Goal: Information Seeking & Learning: Learn about a topic

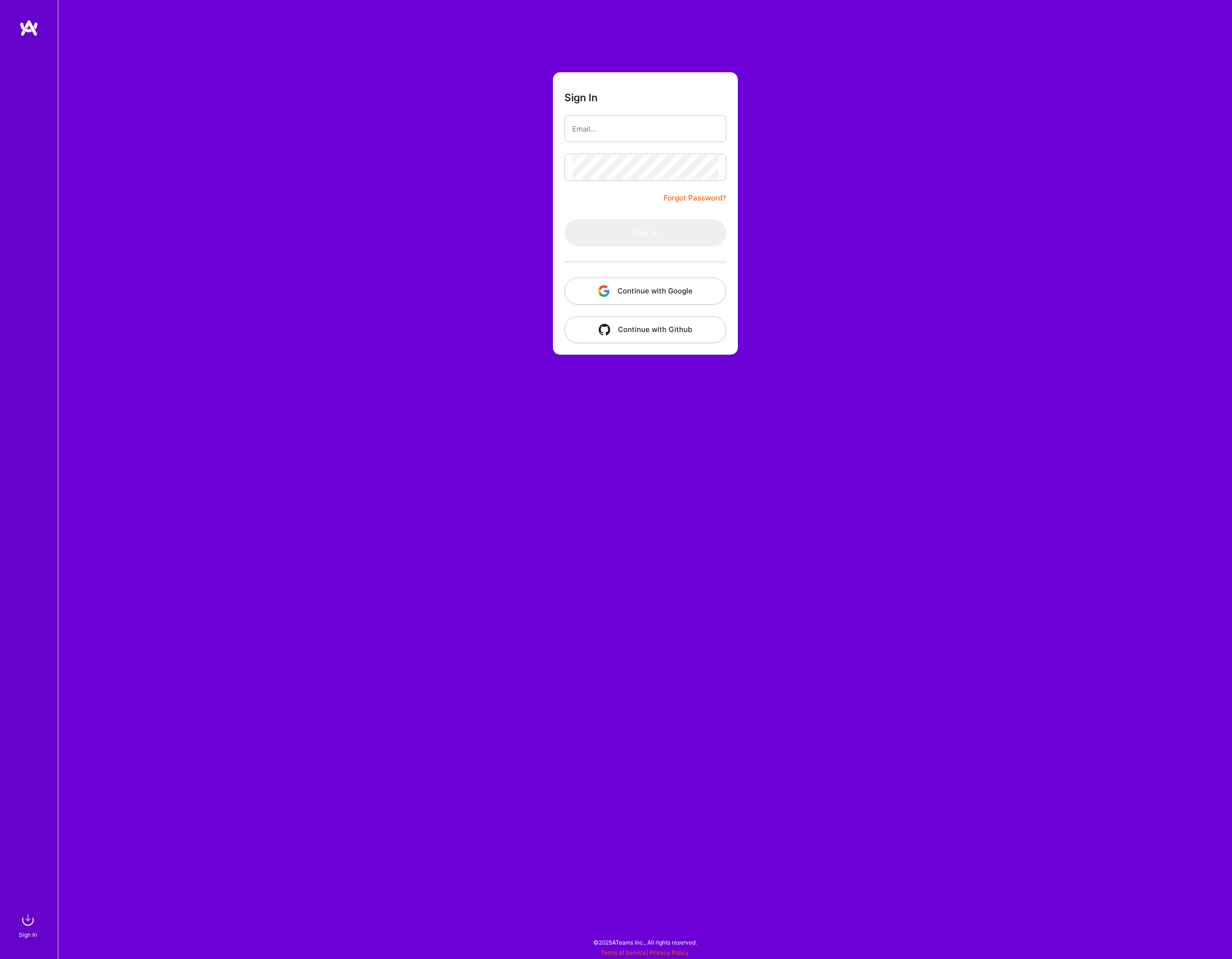
click at [673, 291] on button "Continue with Google" at bounding box center [645, 291] width 162 height 27
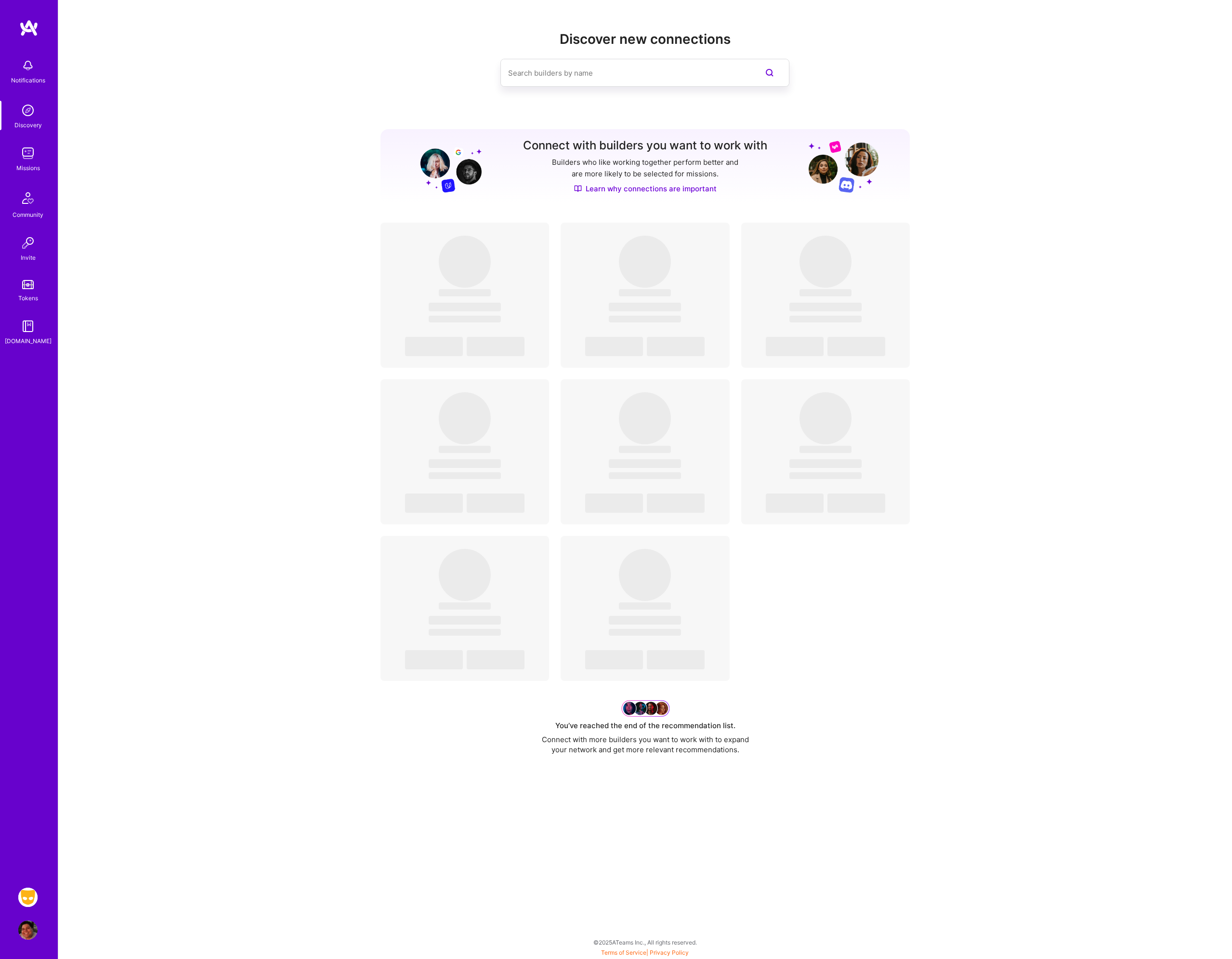
click at [34, 155] on img at bounding box center [28, 153] width 19 height 19
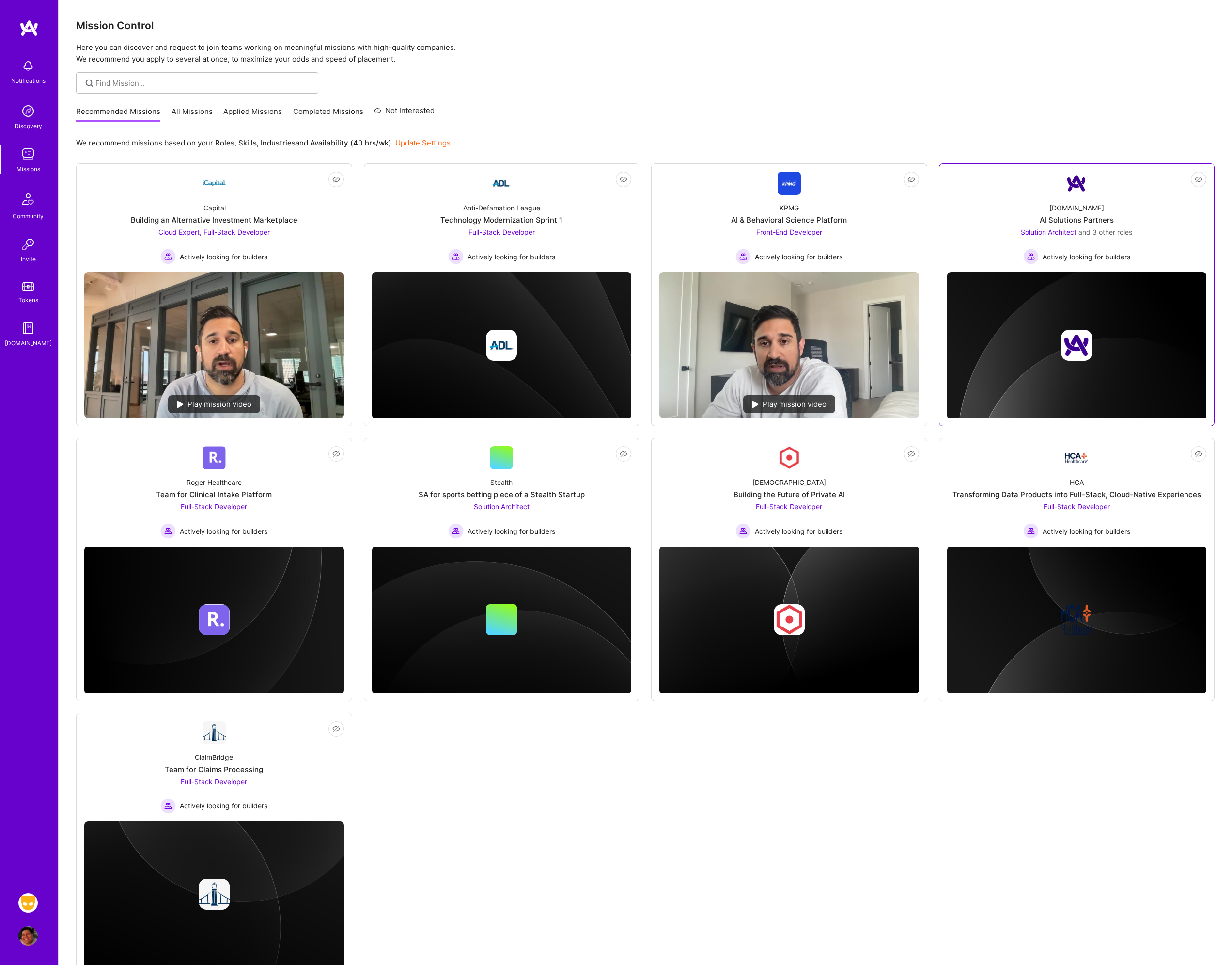
click at [1112, 232] on span "and 3 other roles" at bounding box center [1105, 232] width 53 height 8
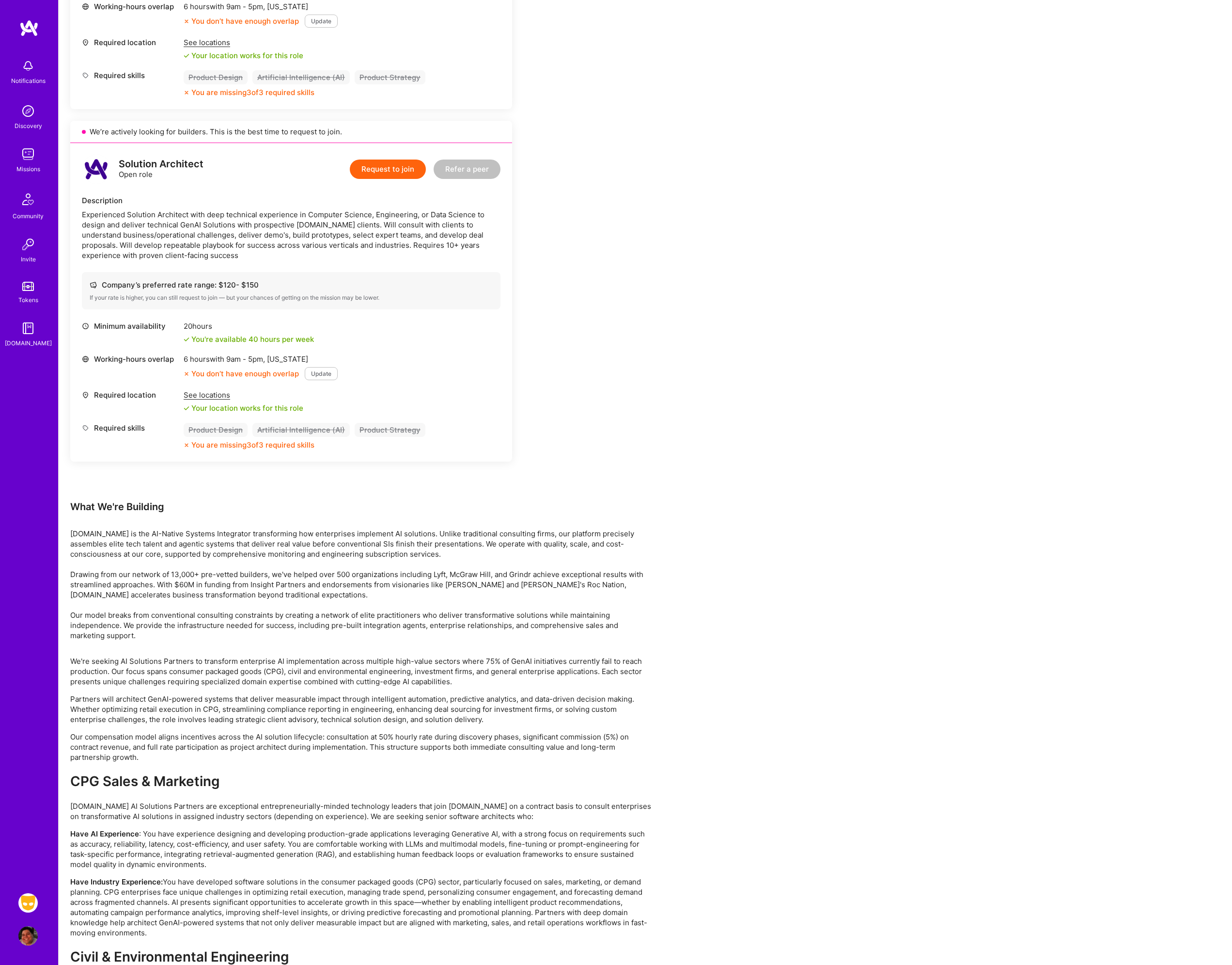
scroll to position [1260, 0]
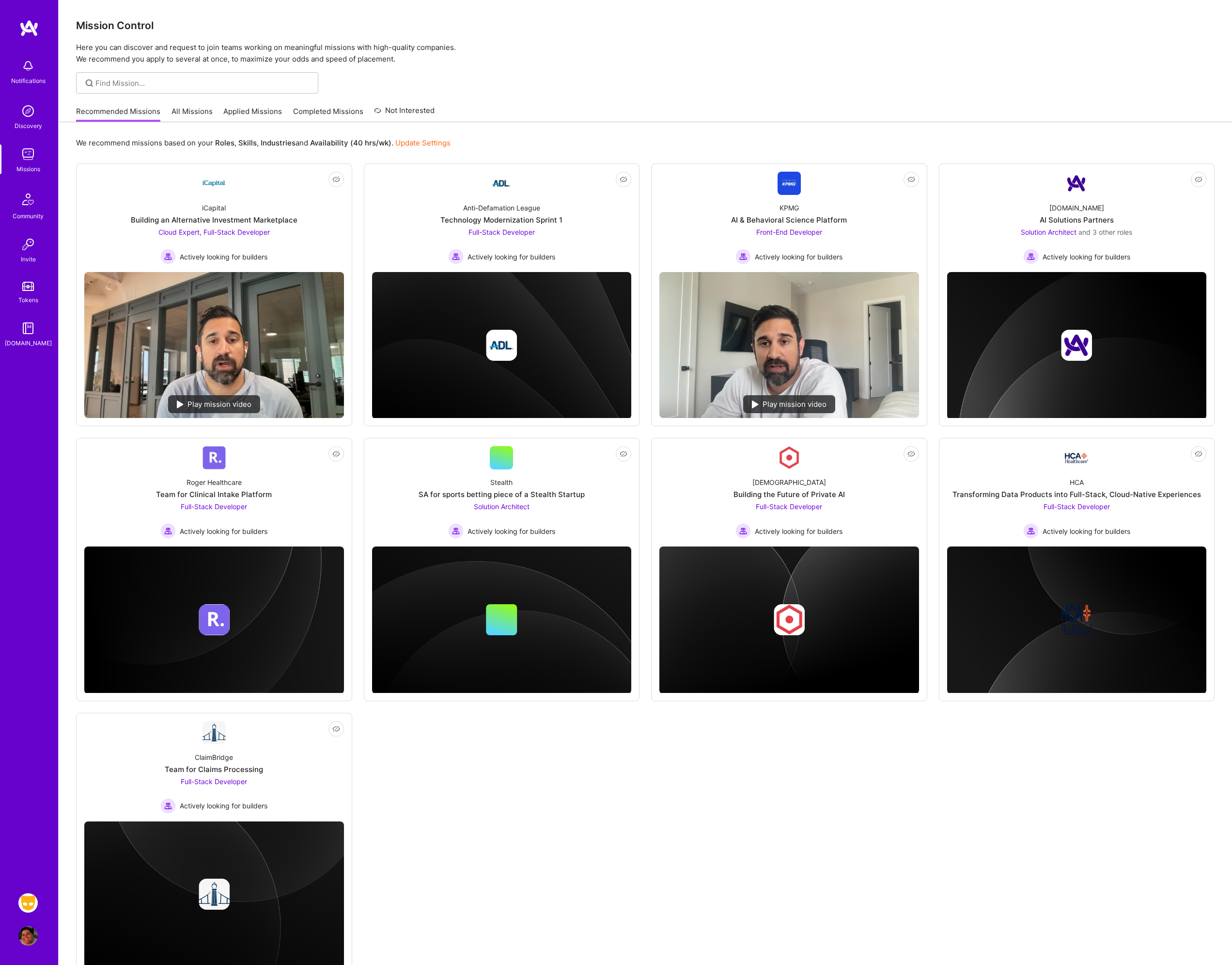
click at [190, 106] on link "All Missions" at bounding box center [192, 114] width 41 height 16
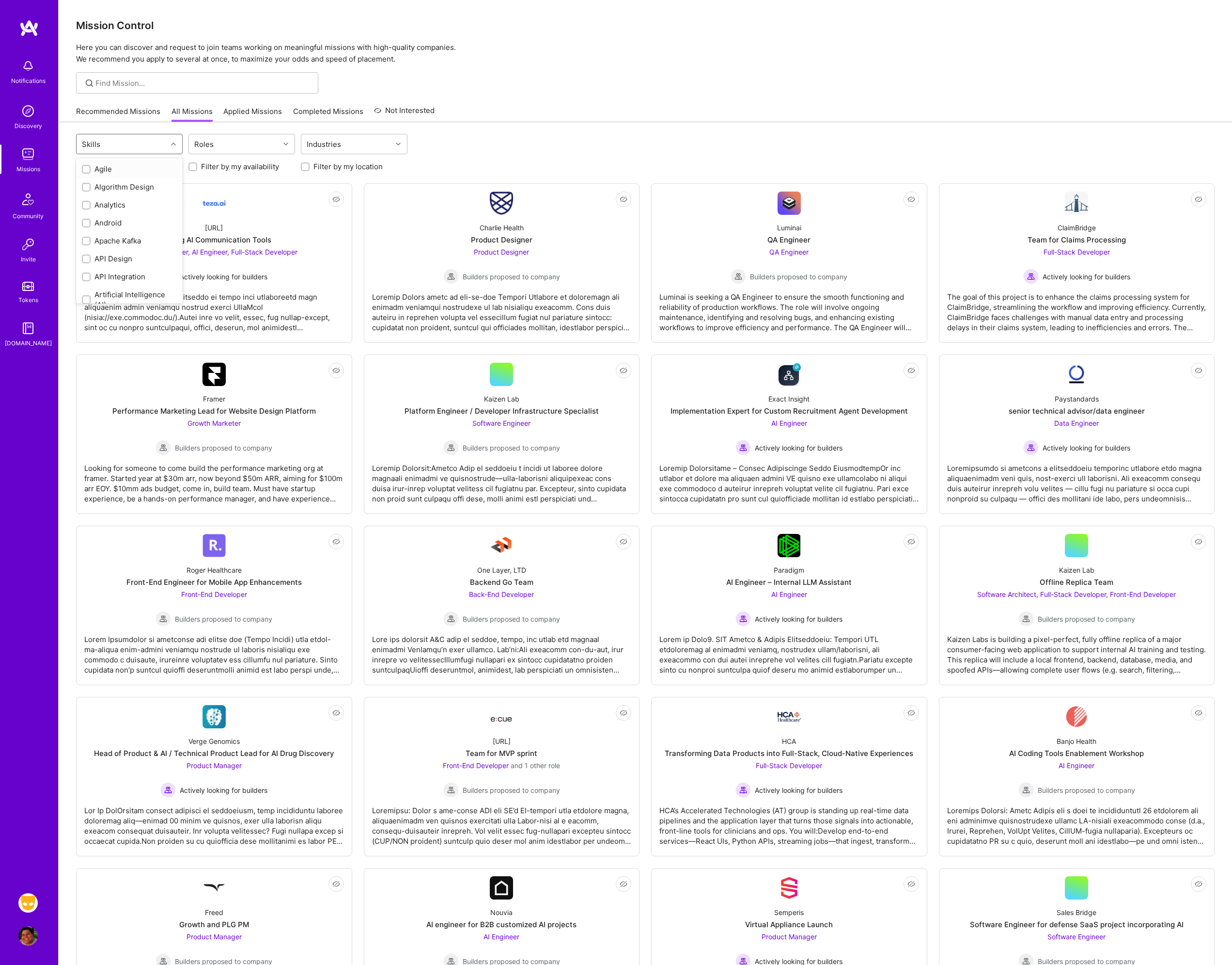
click at [144, 144] on div "Skills" at bounding box center [121, 143] width 90 height 19
click at [110, 197] on div "QA (Quality Assurance)" at bounding box center [129, 196] width 95 height 10
checkbox input "true"
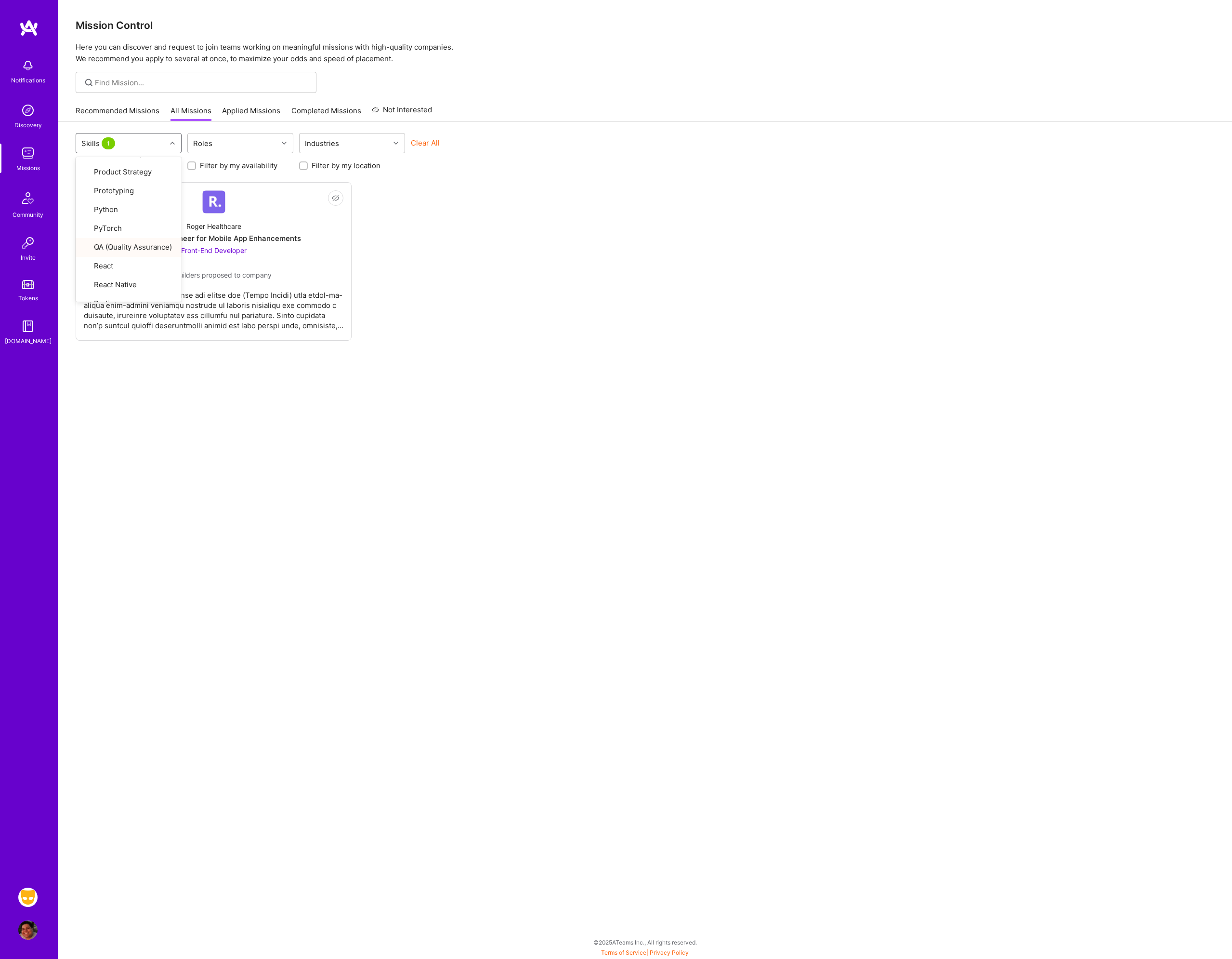
click at [482, 283] on div "Not Interested [PERSON_NAME] Healthcare Front-End Engineer for Mobile App Enhan…" at bounding box center [645, 261] width 1139 height 158
click at [287, 242] on div "Front-End Engineer for Mobile App Enhancements" at bounding box center [214, 238] width 175 height 10
click at [146, 139] on div "Skills 1" at bounding box center [121, 142] width 90 height 19
click at [438, 326] on div "Not Interested [PERSON_NAME] Healthcare Front-End Engineer for Mobile App Enhan…" at bounding box center [645, 261] width 1139 height 158
click at [334, 247] on div "[PERSON_NAME] Healthcare Front-End Engineer for Mobile App Enhancements Front-E…" at bounding box center [214, 247] width 260 height 69
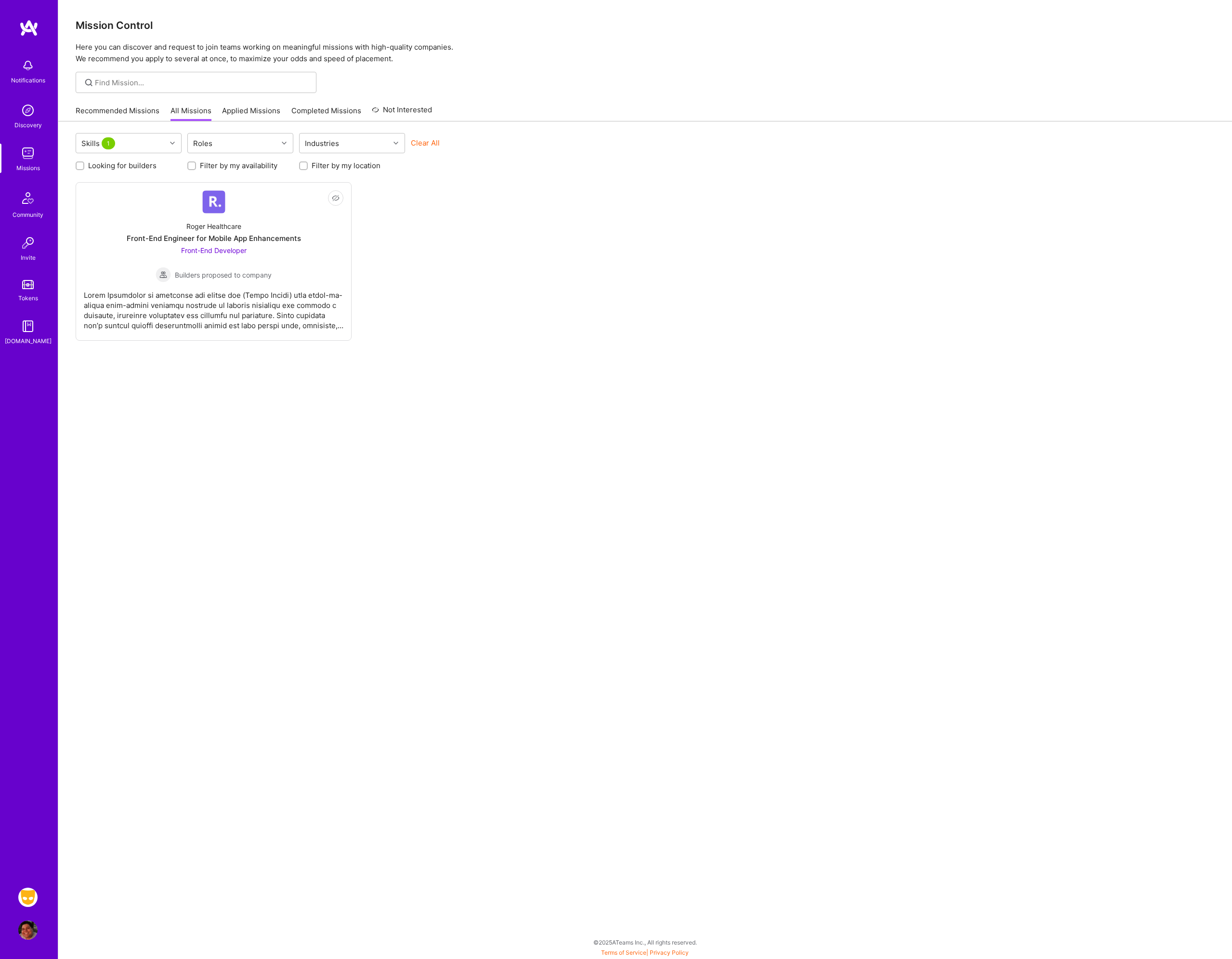
click at [419, 139] on button "Clear All" at bounding box center [425, 142] width 29 height 10
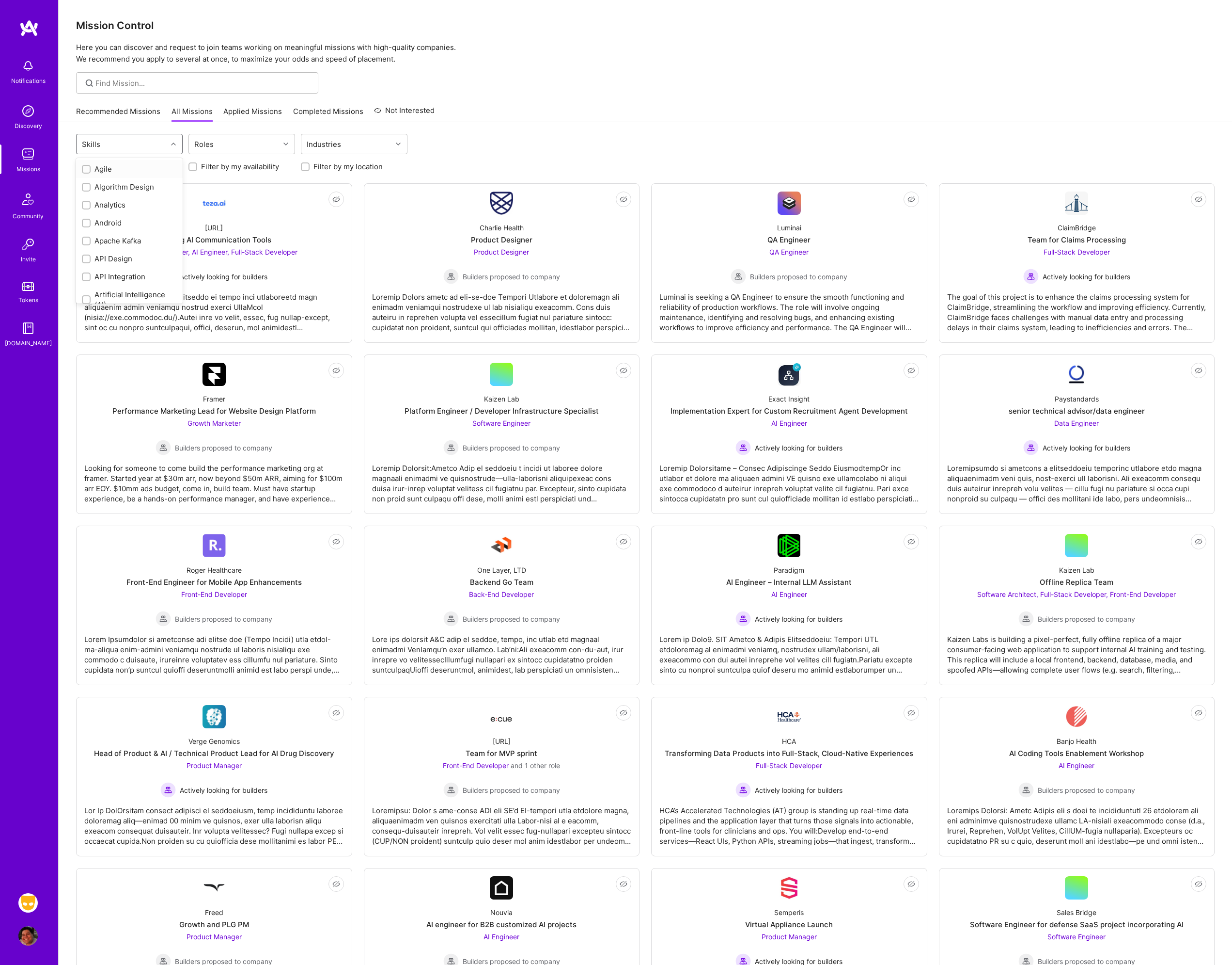
click at [145, 139] on div "Skills" at bounding box center [121, 143] width 90 height 19
click at [531, 147] on div "Skills Roles Industries" at bounding box center [645, 145] width 1139 height 22
